Goal: Entertainment & Leisure: Consume media (video, audio)

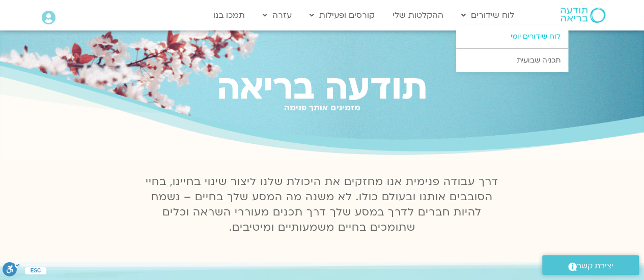
click at [508, 38] on link "לוח שידורים יומי" at bounding box center [512, 36] width 112 height 23
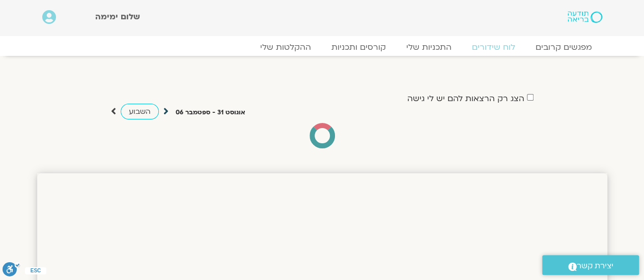
click at [165, 112] on icon at bounding box center [165, 111] width 5 height 10
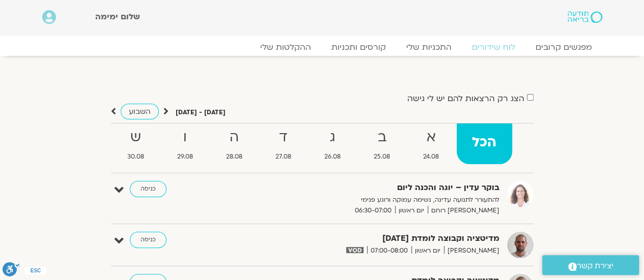
click at [165, 111] on icon at bounding box center [165, 111] width 5 height 10
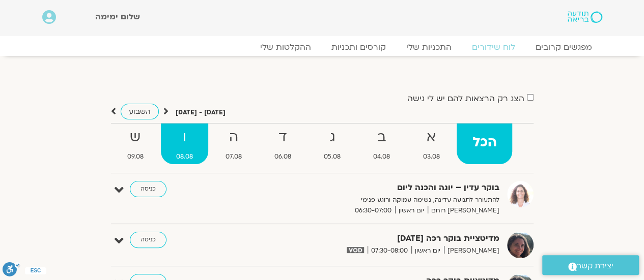
click at [183, 138] on strong "ו" at bounding box center [184, 137] width 47 height 23
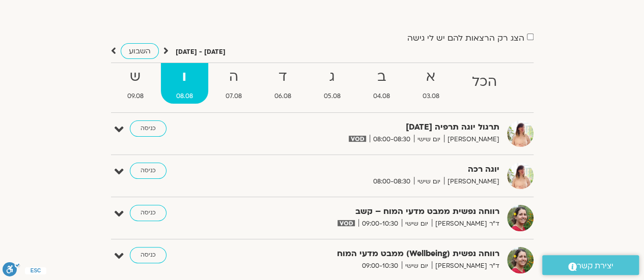
scroll to position [64, 0]
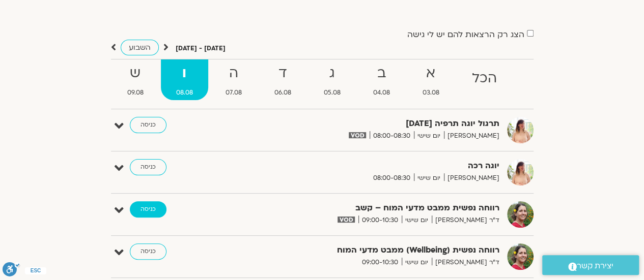
click at [143, 209] on link "כניסה" at bounding box center [148, 210] width 37 height 16
